Goal: Find specific page/section: Find specific page/section

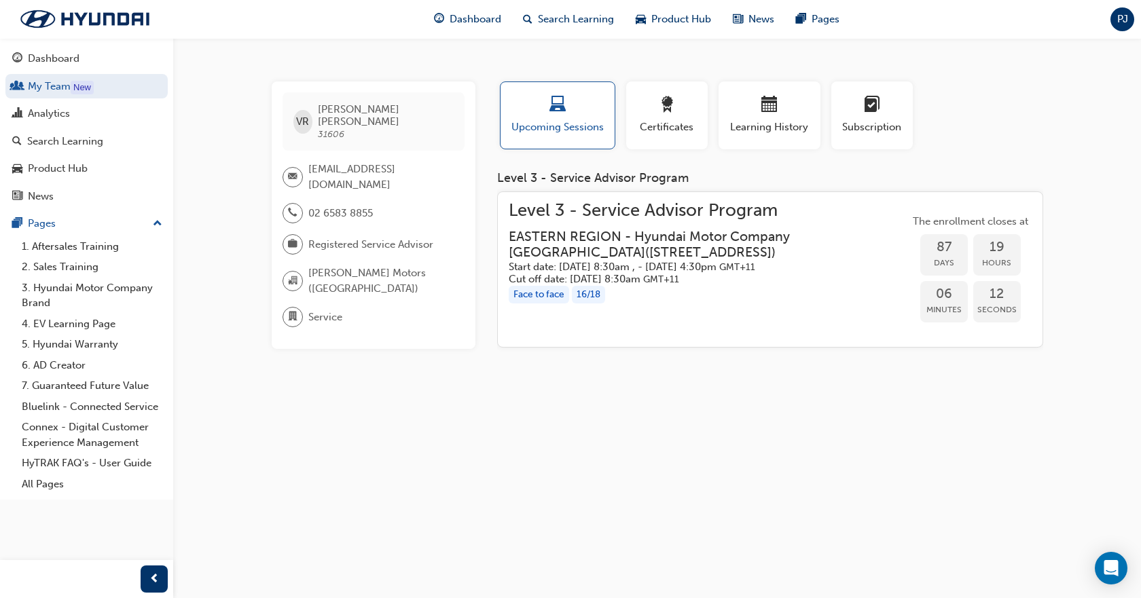
click at [418, 556] on div "VR [PERSON_NAME] 31606 [PERSON_NAME][EMAIL_ADDRESS][DOMAIN_NAME] 02 6583 8855 R…" at bounding box center [570, 299] width 1141 height 598
click at [456, 18] on span "Dashboard" at bounding box center [476, 20] width 52 height 16
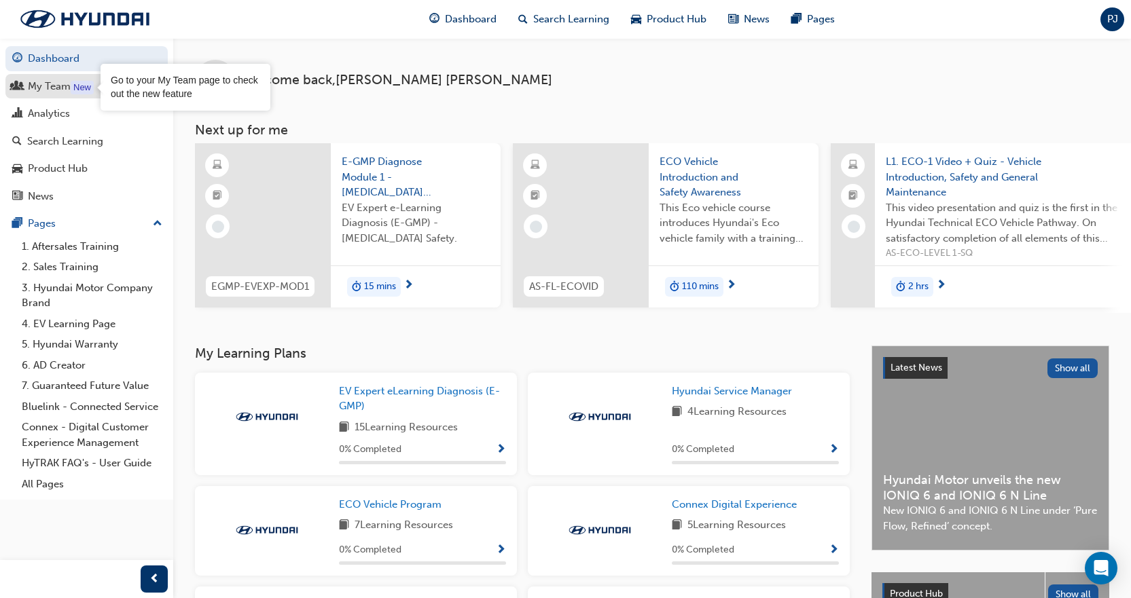
click at [79, 85] on div "New" at bounding box center [82, 88] width 23 height 14
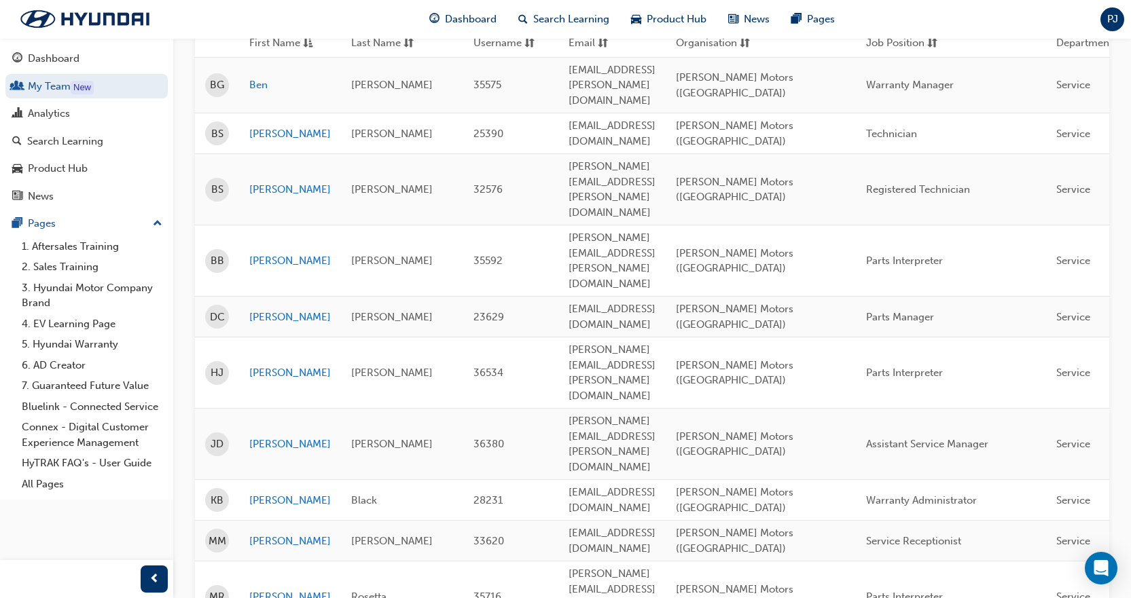
scroll to position [136, 0]
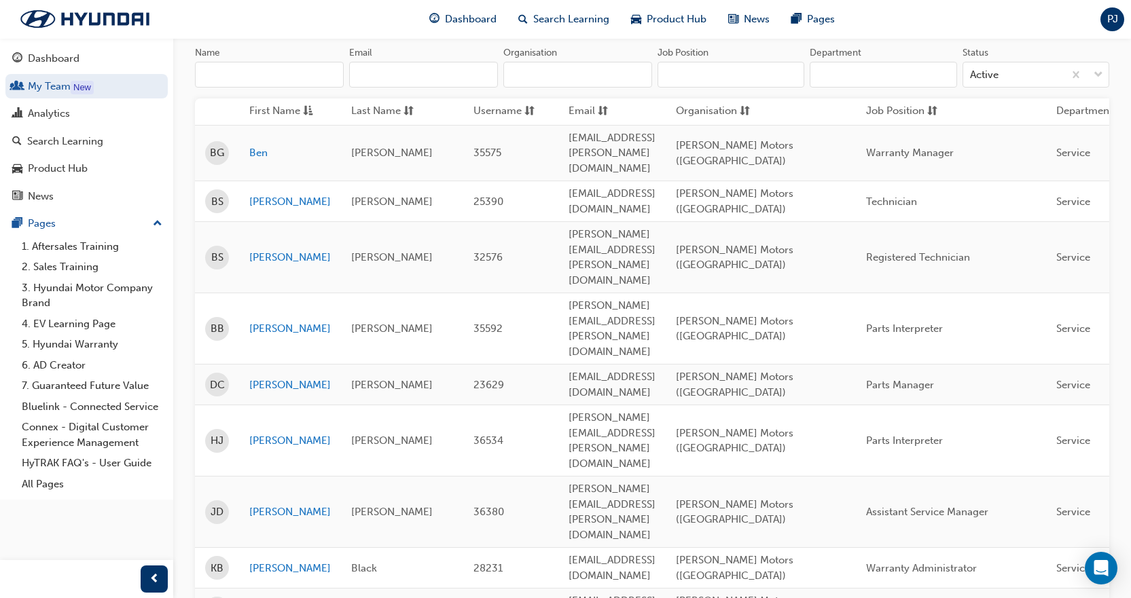
click at [283, 109] on span "First Name" at bounding box center [274, 111] width 51 height 17
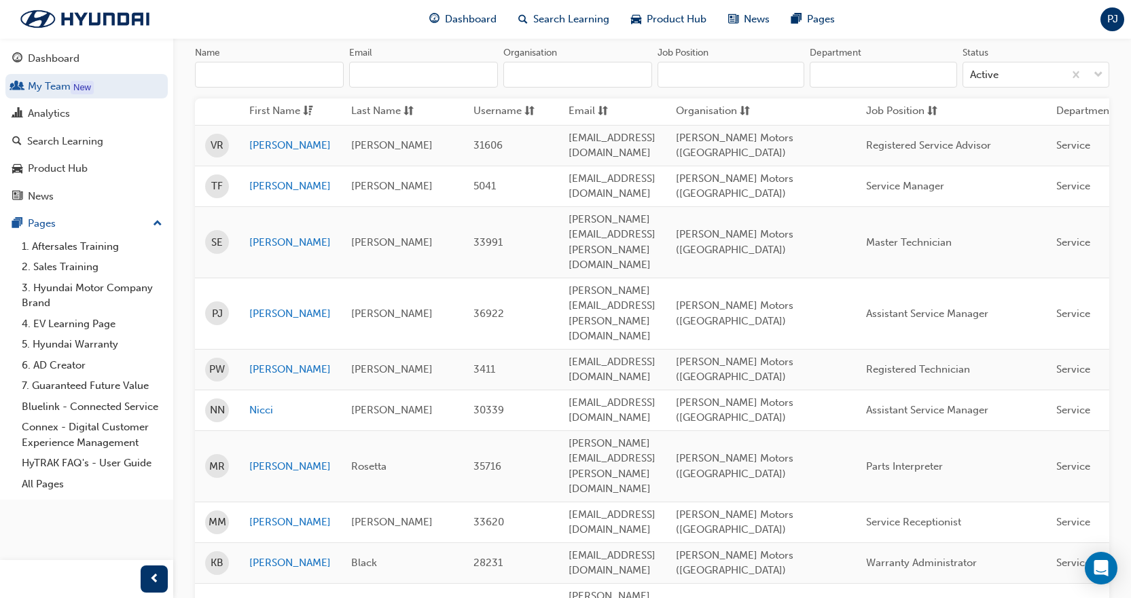
click at [283, 109] on span "First Name" at bounding box center [274, 111] width 51 height 17
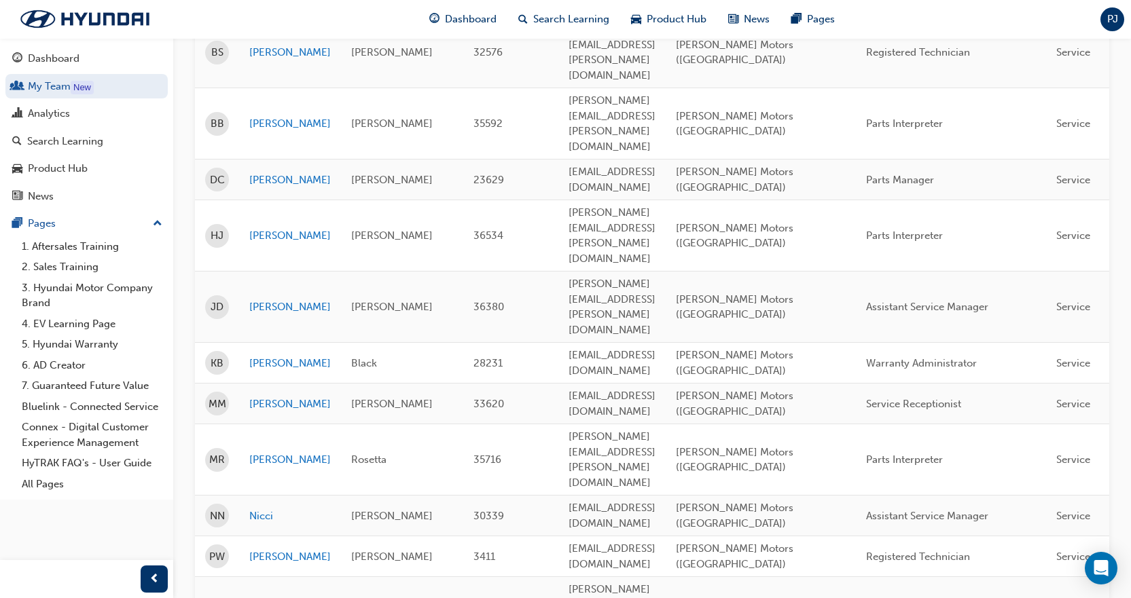
scroll to position [408, 0]
